Goal: Task Accomplishment & Management: Use online tool/utility

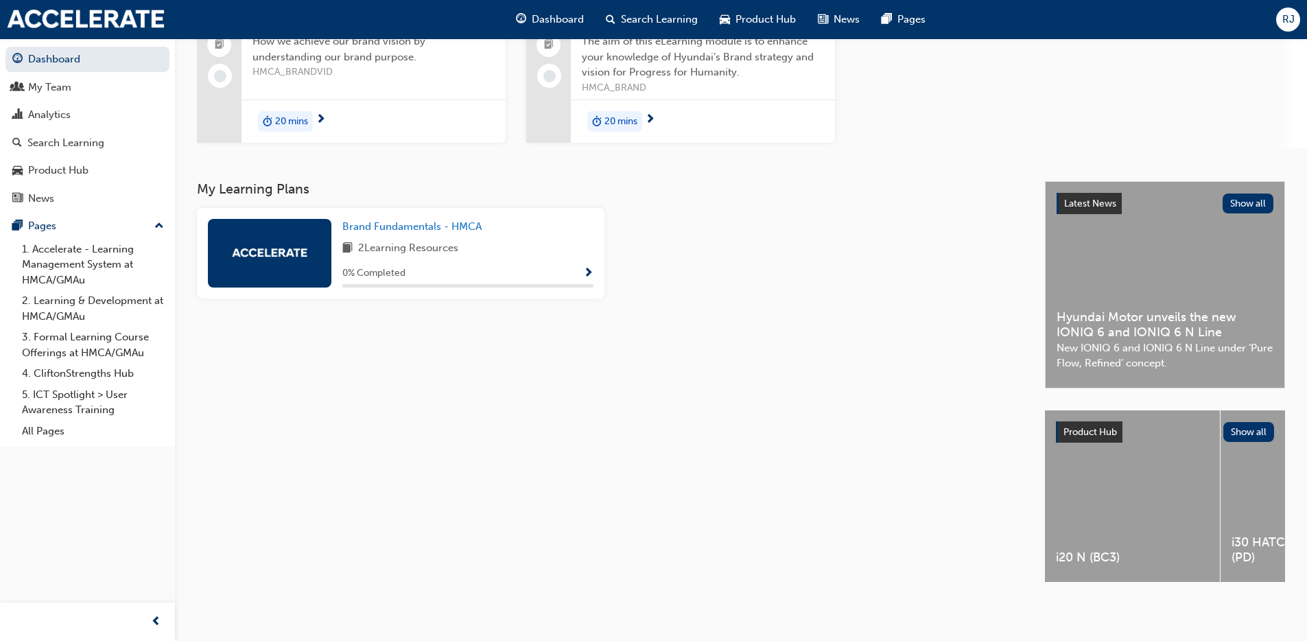
scroll to position [158, 0]
click at [1285, 16] on span "RJ" at bounding box center [1288, 20] width 12 height 16
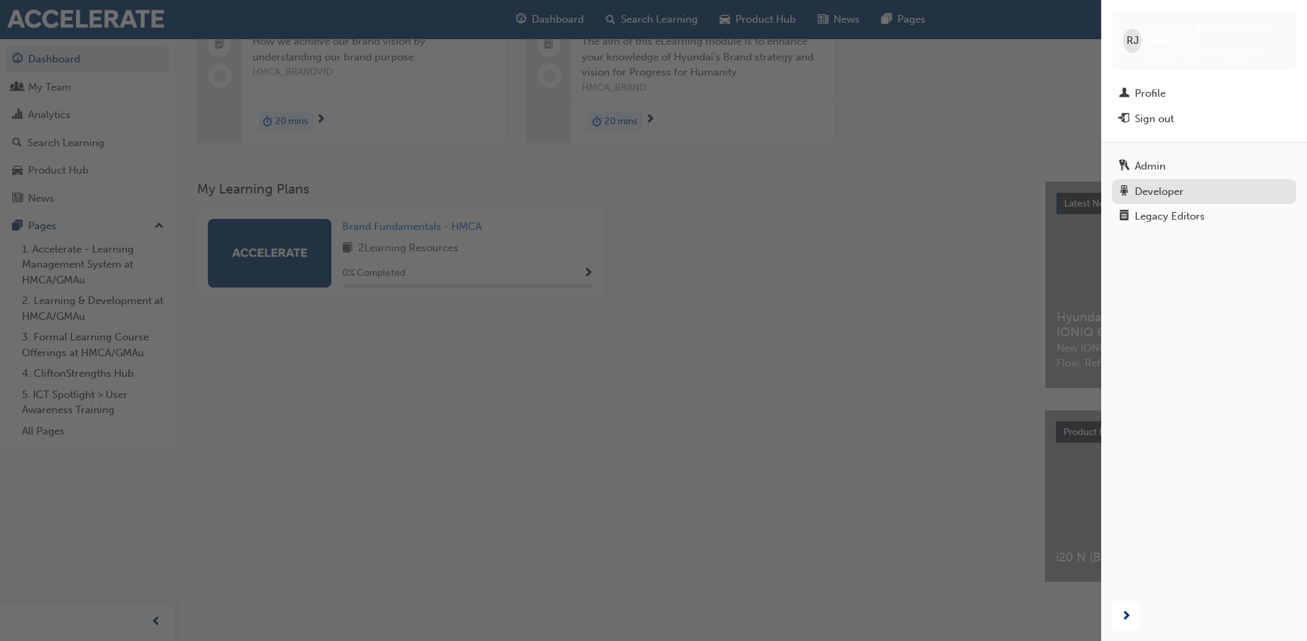
click at [1135, 184] on div "Developer" at bounding box center [1159, 192] width 49 height 16
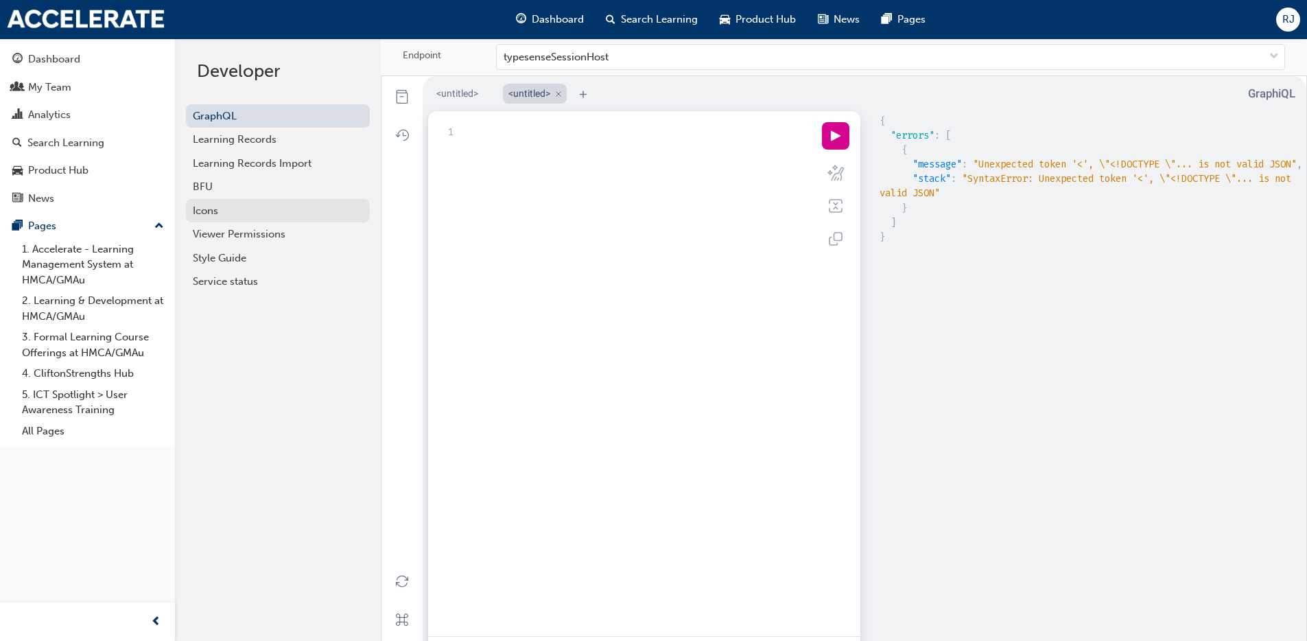
click at [207, 199] on link "Icons" at bounding box center [278, 211] width 184 height 24
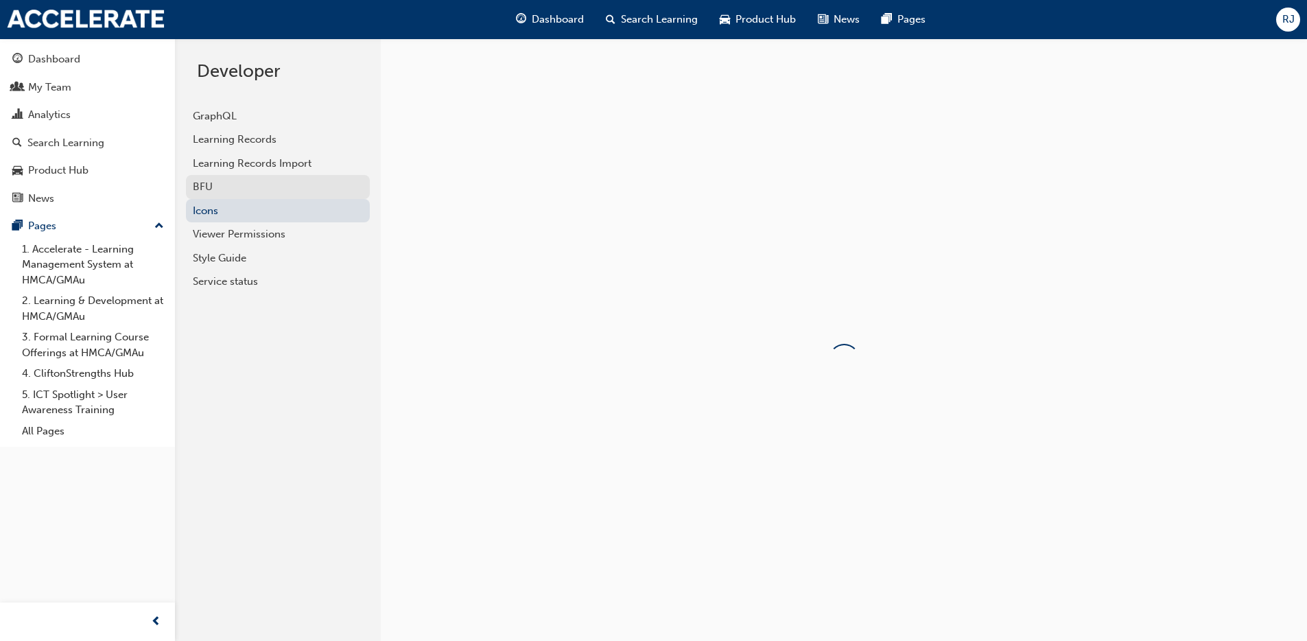
click at [211, 186] on div "BFU" at bounding box center [278, 187] width 170 height 16
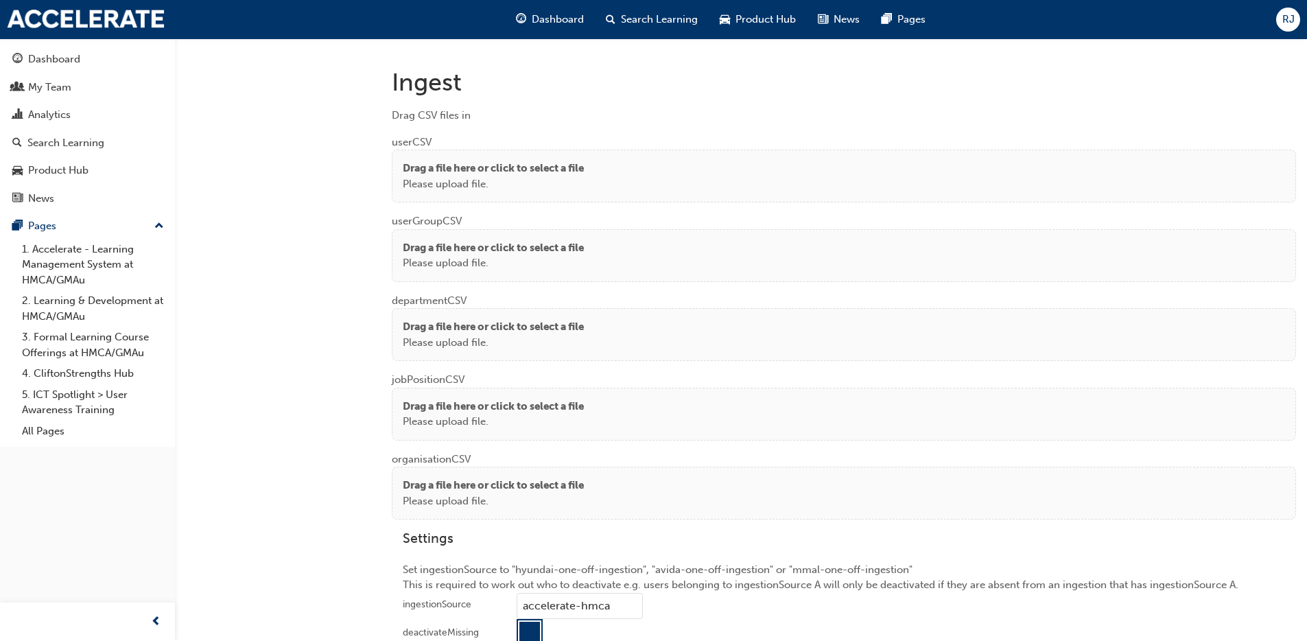
scroll to position [1052, 0]
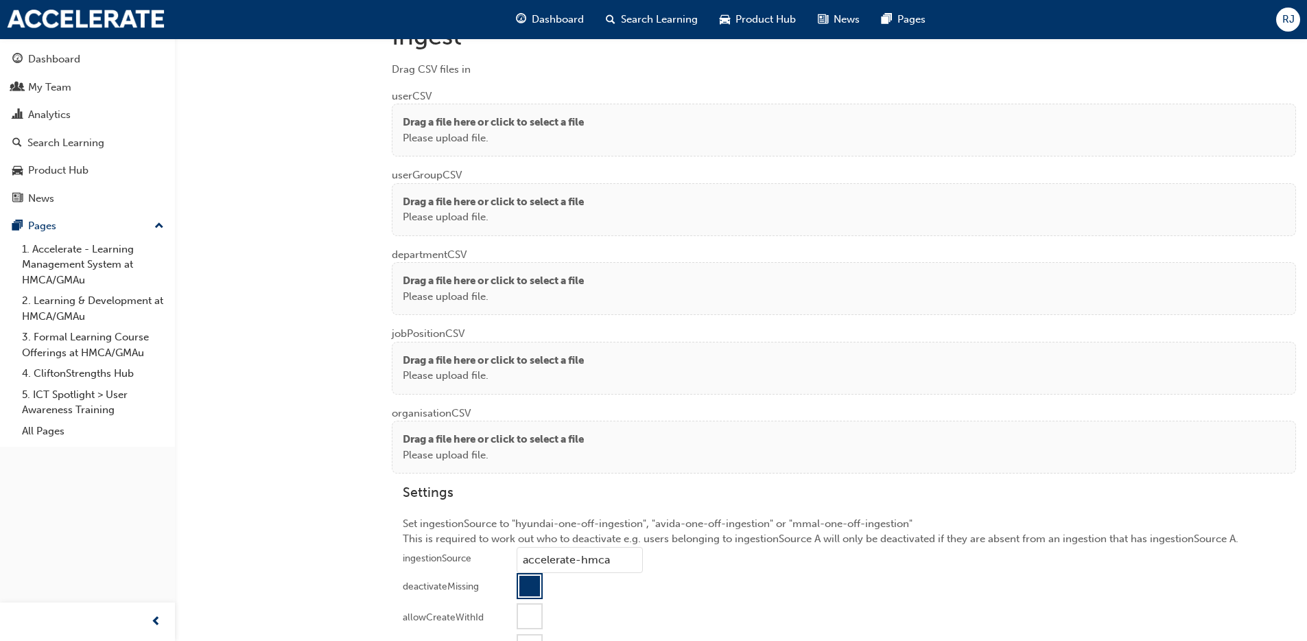
click at [530, 130] on p "Please upload file." at bounding box center [493, 138] width 181 height 16
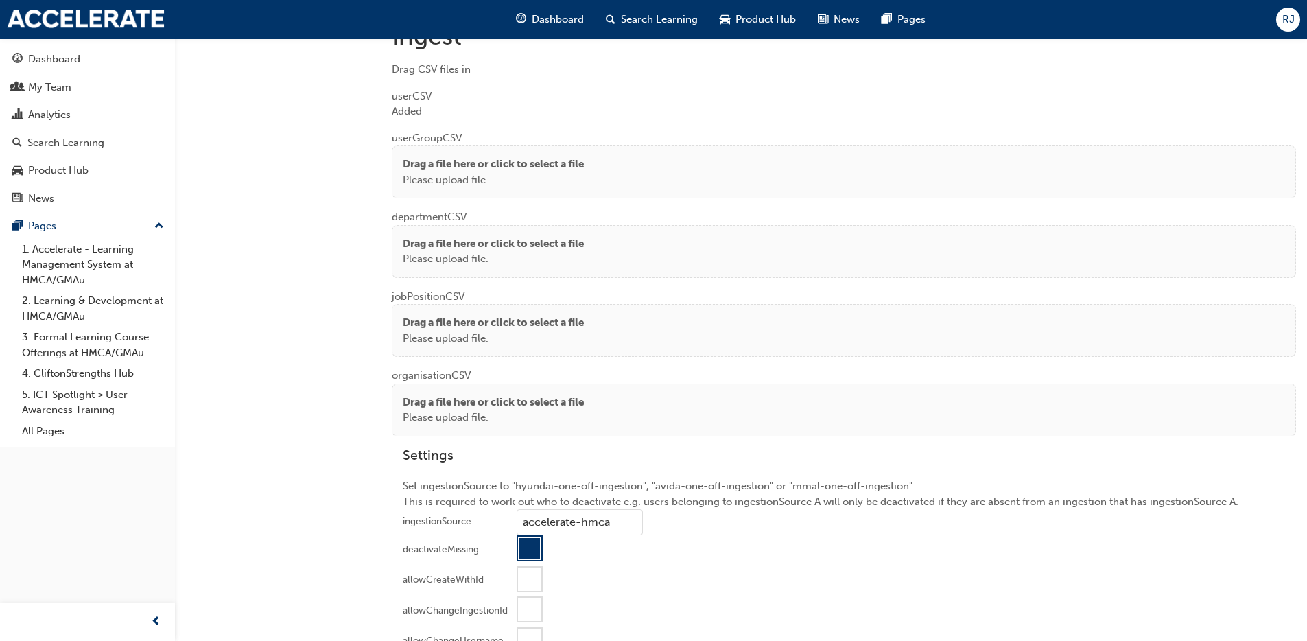
click at [504, 185] on p "Please upload file." at bounding box center [493, 180] width 181 height 16
click at [600, 252] on div "Drag a file here or click to select a file Please upload file." at bounding box center [844, 251] width 882 height 31
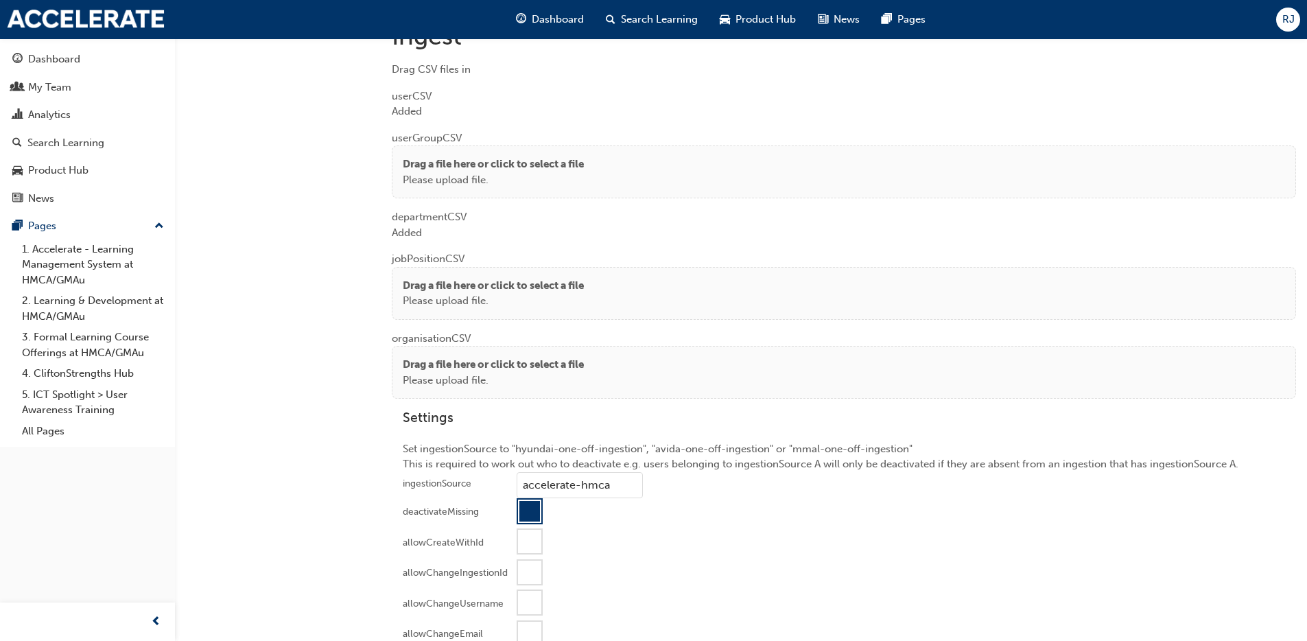
click at [478, 296] on p "Please upload file." at bounding box center [493, 301] width 181 height 16
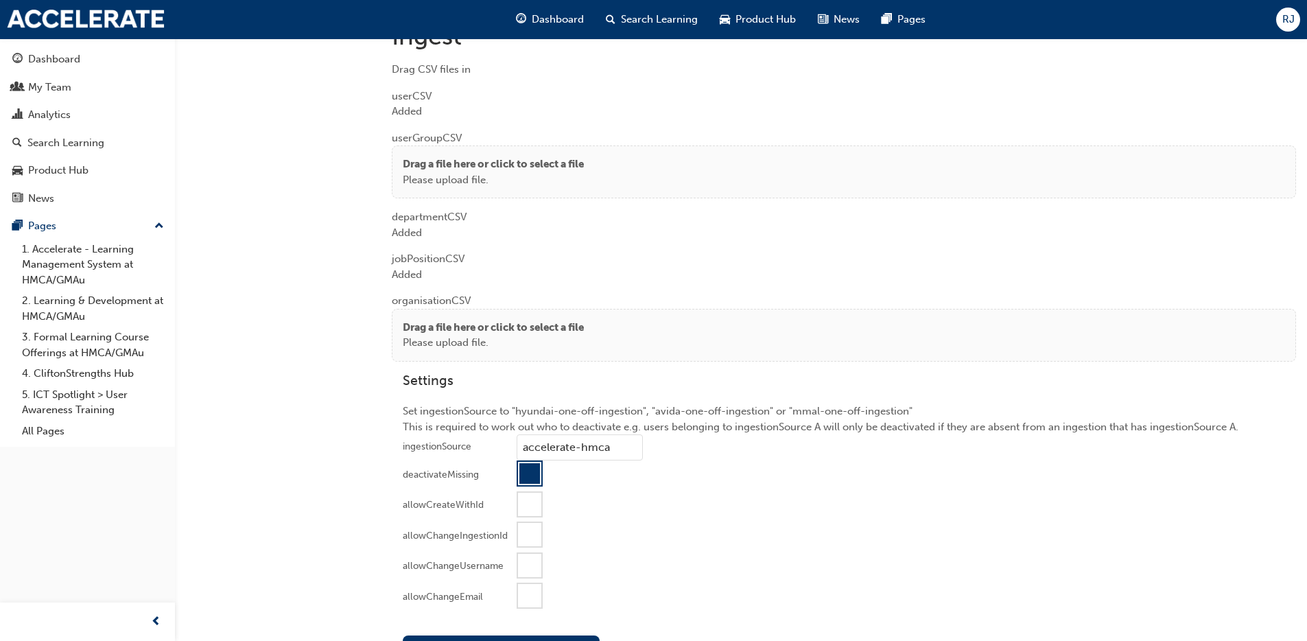
click at [425, 333] on p "Drag a file here or click to select a file" at bounding box center [493, 328] width 181 height 16
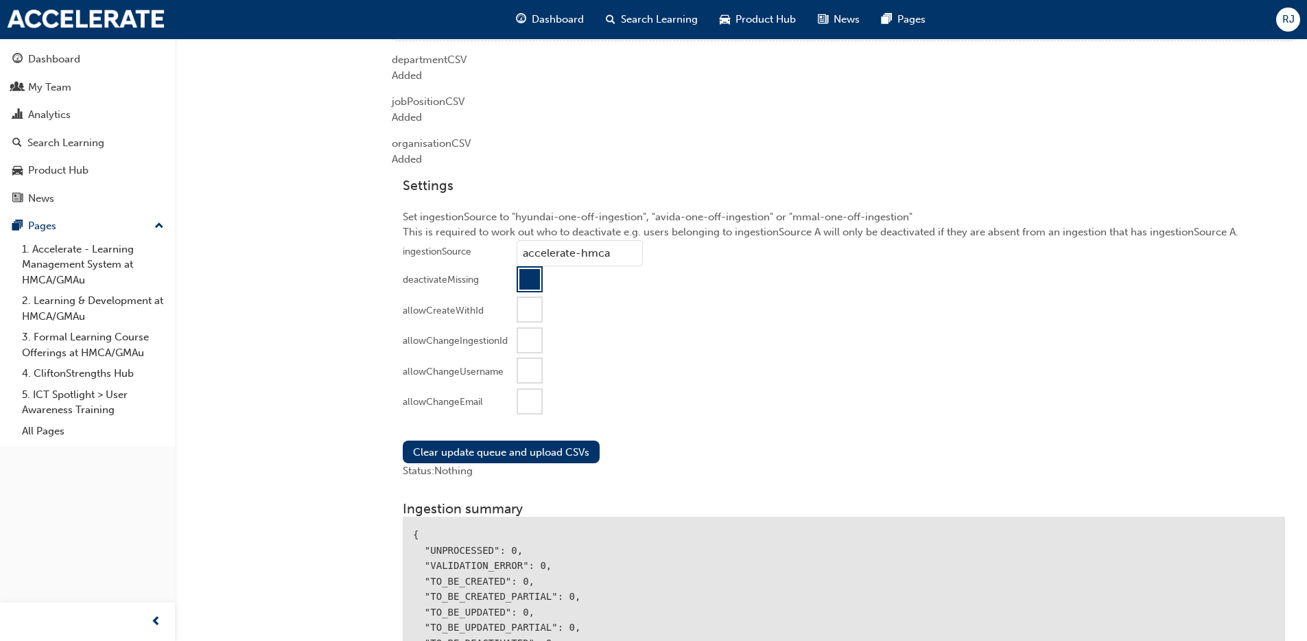
scroll to position [1326, 0]
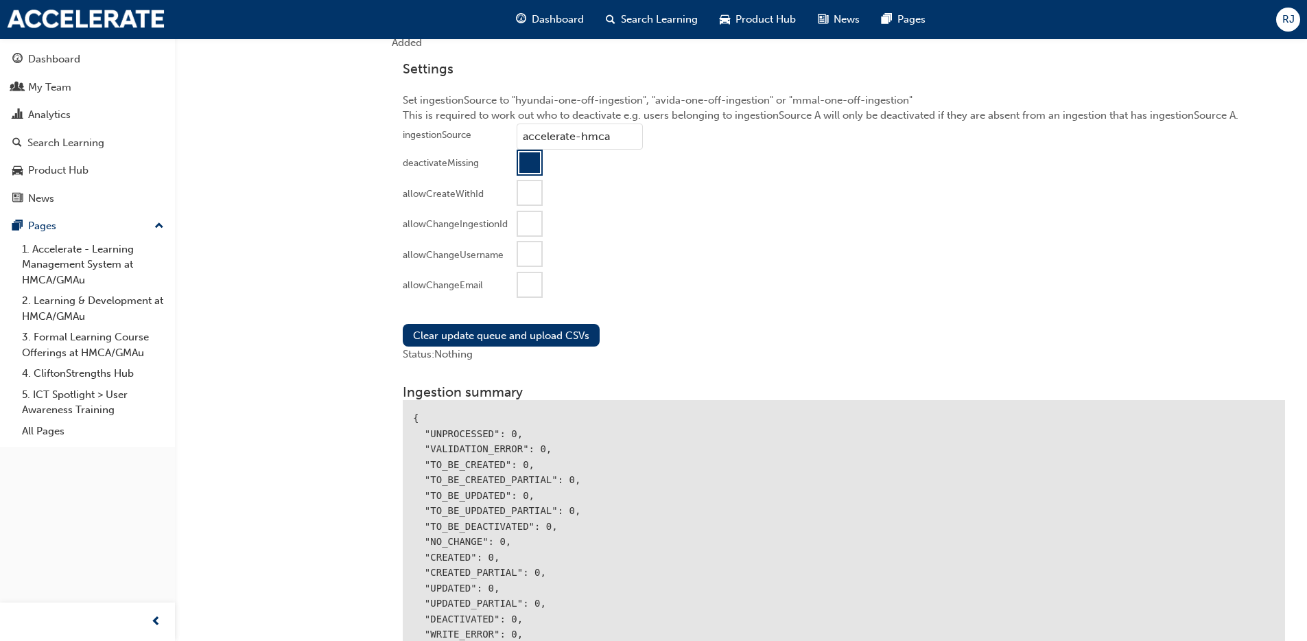
click at [525, 290] on div at bounding box center [529, 284] width 23 height 23
click at [473, 337] on button "Clear update queue and upload CSVs" at bounding box center [501, 335] width 197 height 23
click at [538, 257] on div at bounding box center [529, 253] width 23 height 23
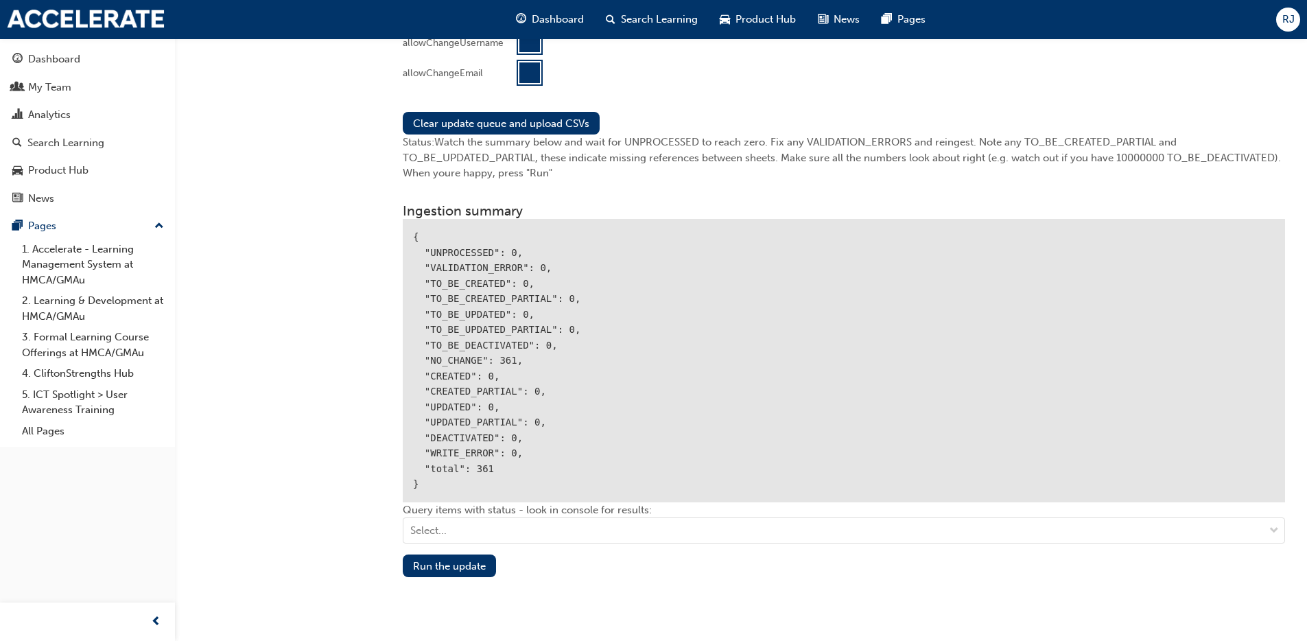
scroll to position [1539, 0]
